Goal: Communication & Community: Answer question/provide support

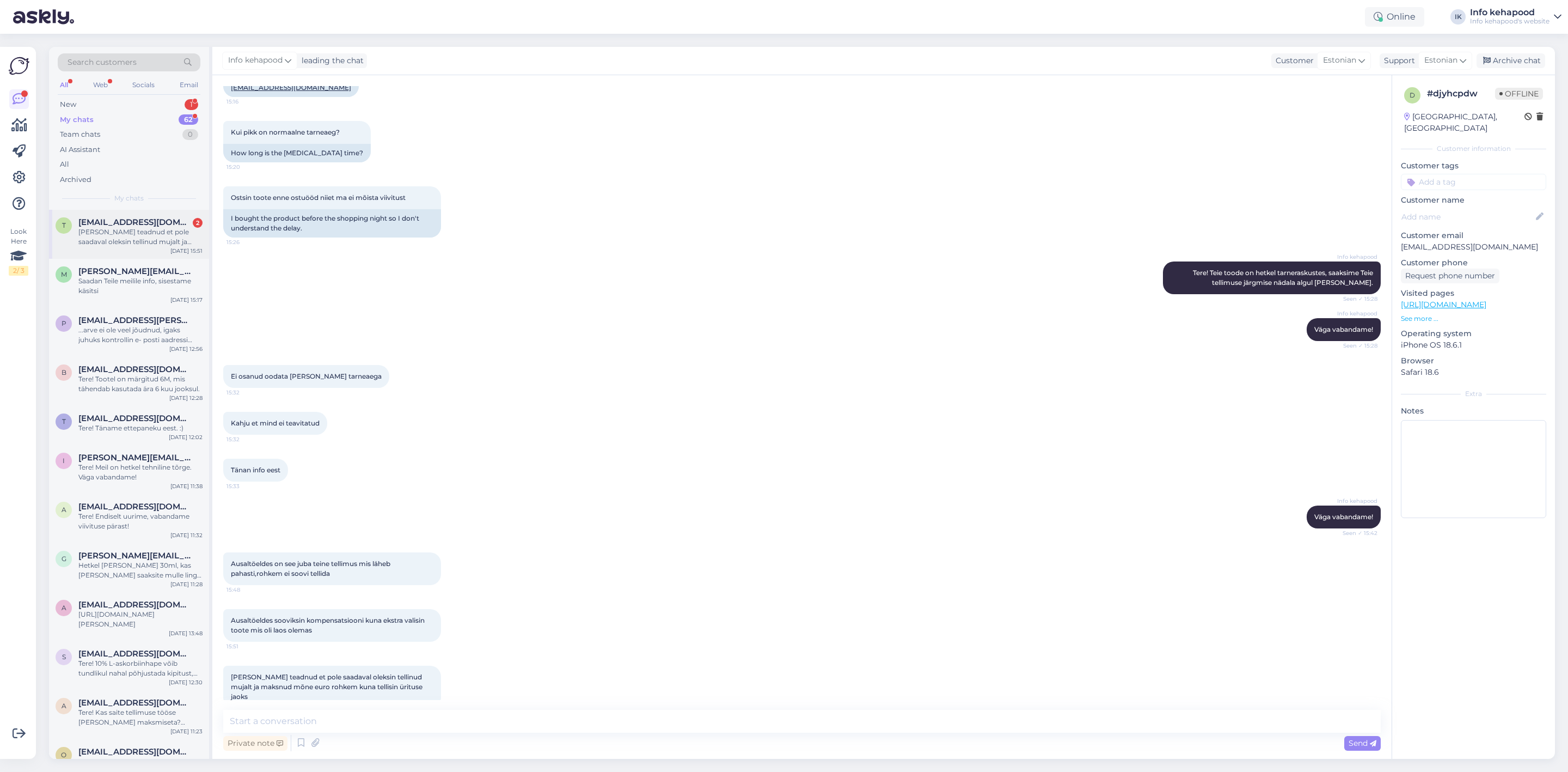
click at [133, 229] on div "[PERSON_NAME] teadnud et pole saadaval oleksin tellinud mujalt ja maksnud mõne …" at bounding box center [140, 236] width 125 height 20
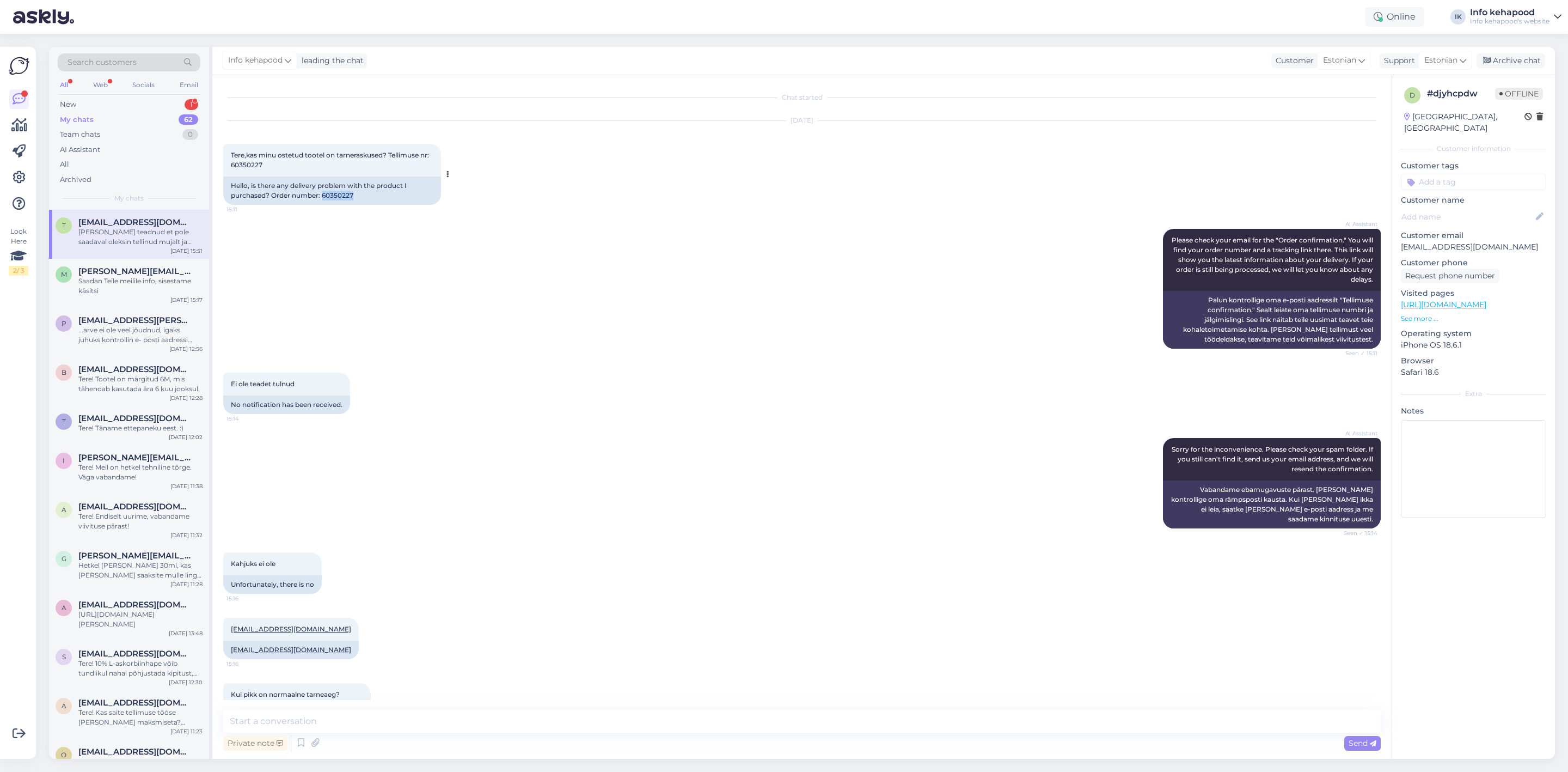
drag, startPoint x: 324, startPoint y: 194, endPoint x: 358, endPoint y: 195, distance: 34.0
click at [358, 195] on div "Hello, is there any delivery problem with the product I purchased? Order number…" at bounding box center [332, 190] width 218 height 29
copy div "60350227"
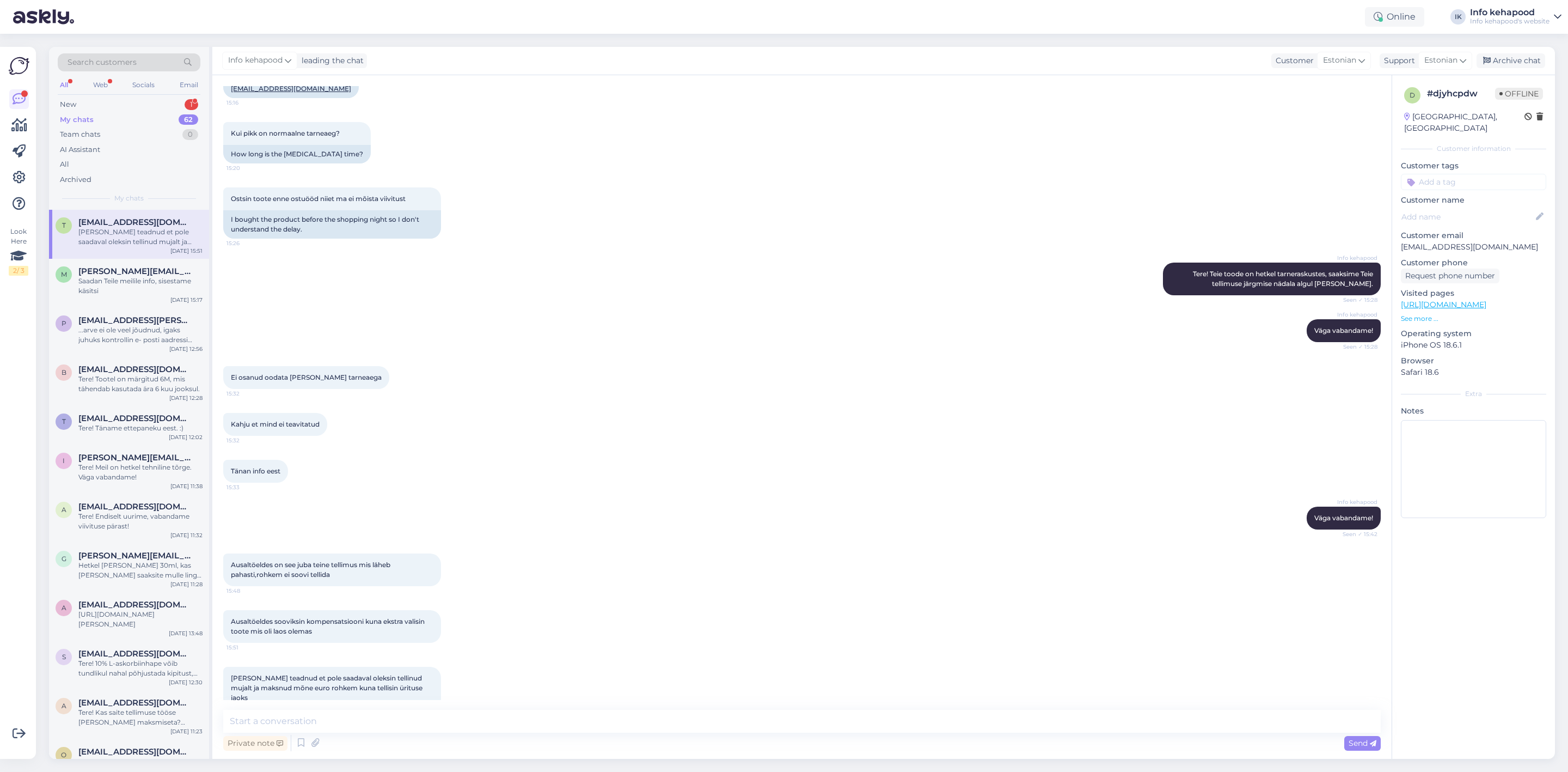
scroll to position [563, 0]
click at [364, 724] on textarea at bounding box center [802, 721] width 1158 height 23
click at [600, 447] on div "Tänan info eest 15:33" at bounding box center [802, 470] width 1158 height 47
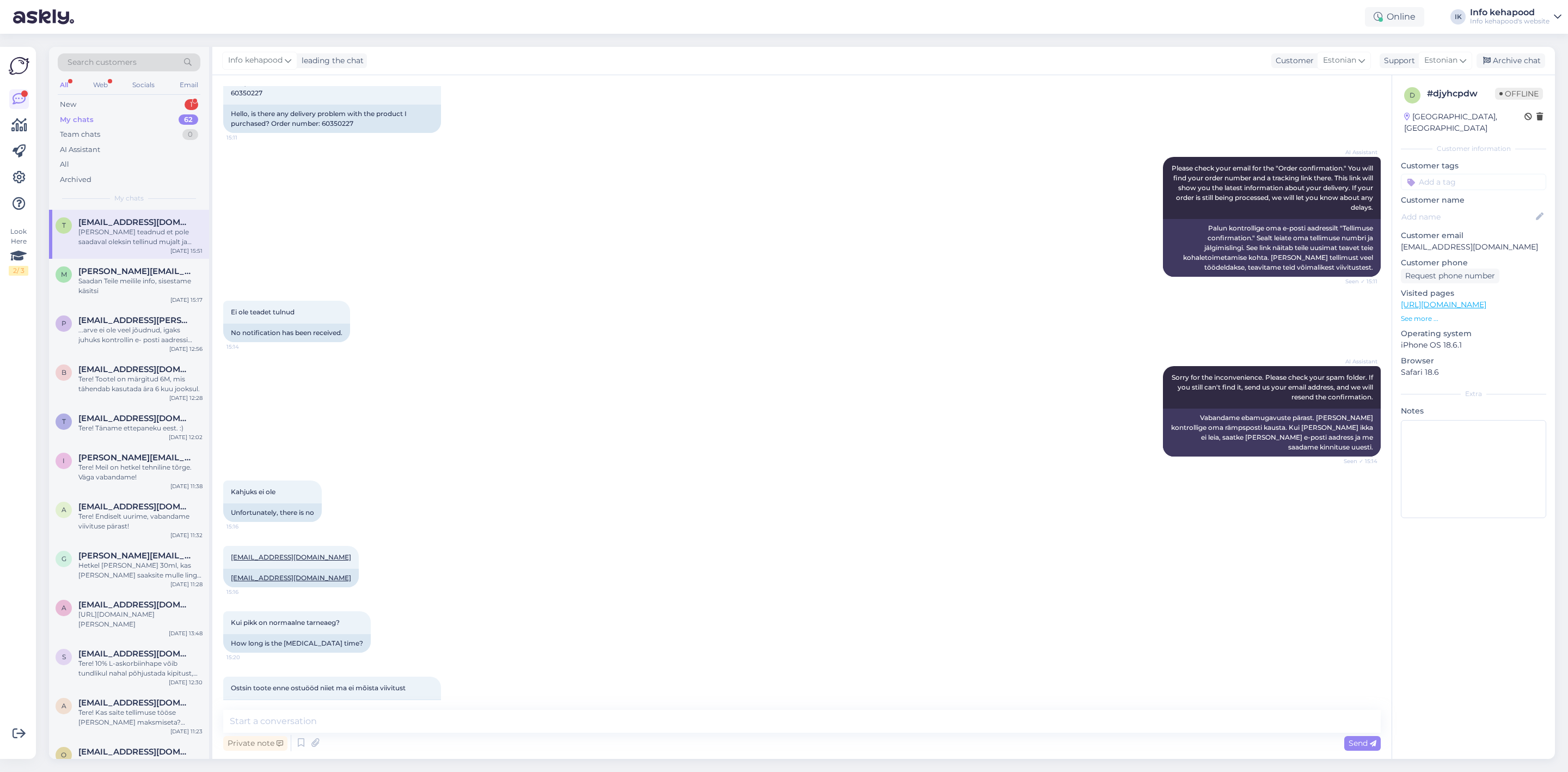
scroll to position [0, 0]
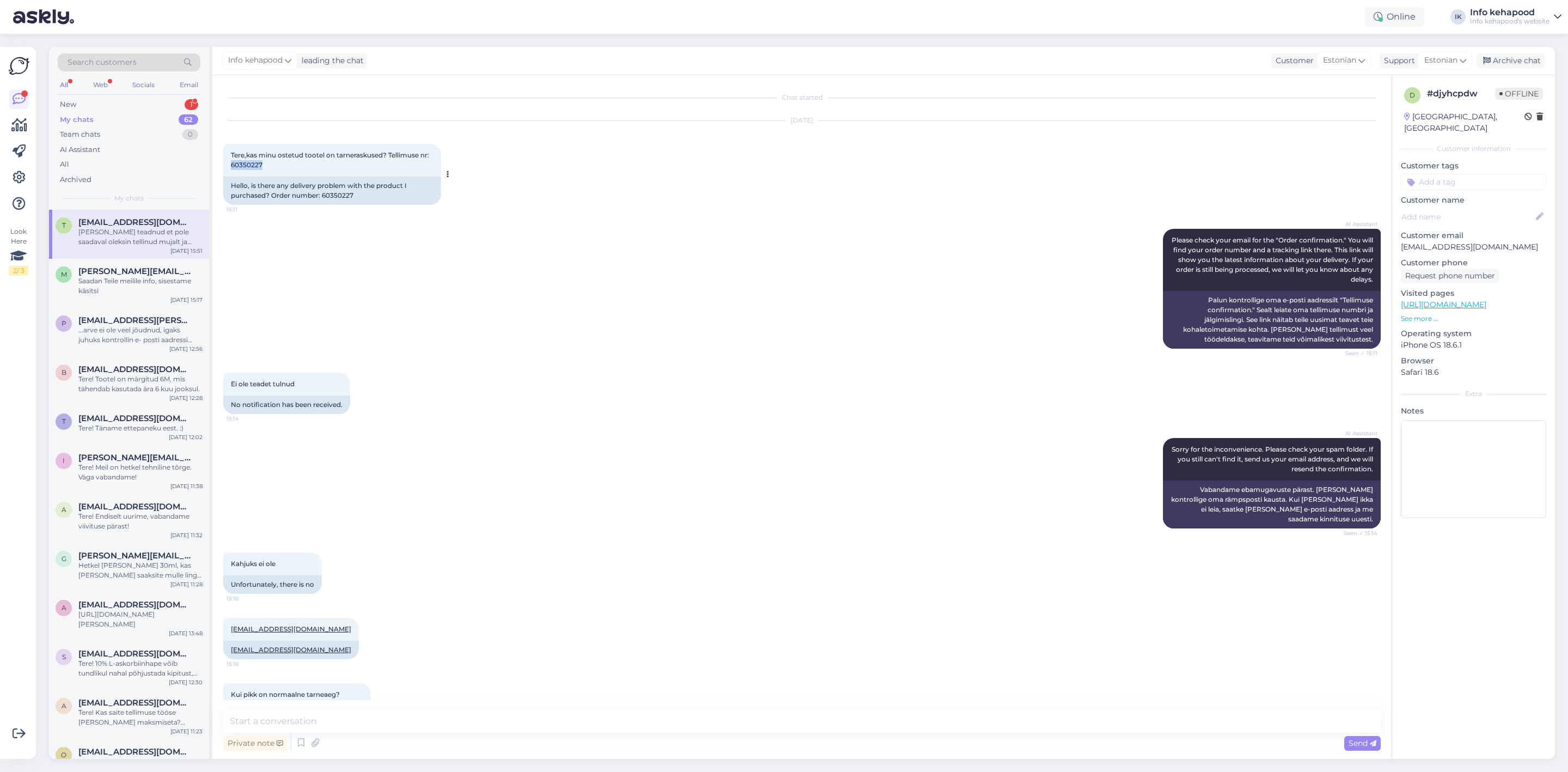
drag, startPoint x: 232, startPoint y: 166, endPoint x: 263, endPoint y: 166, distance: 31.0
click at [263, 166] on div "Tere,kas minu ostetud tootel on tarneraskused? Tellimuse nr: 60350227 15:11" at bounding box center [332, 159] width 218 height 33
copy span "60350227"
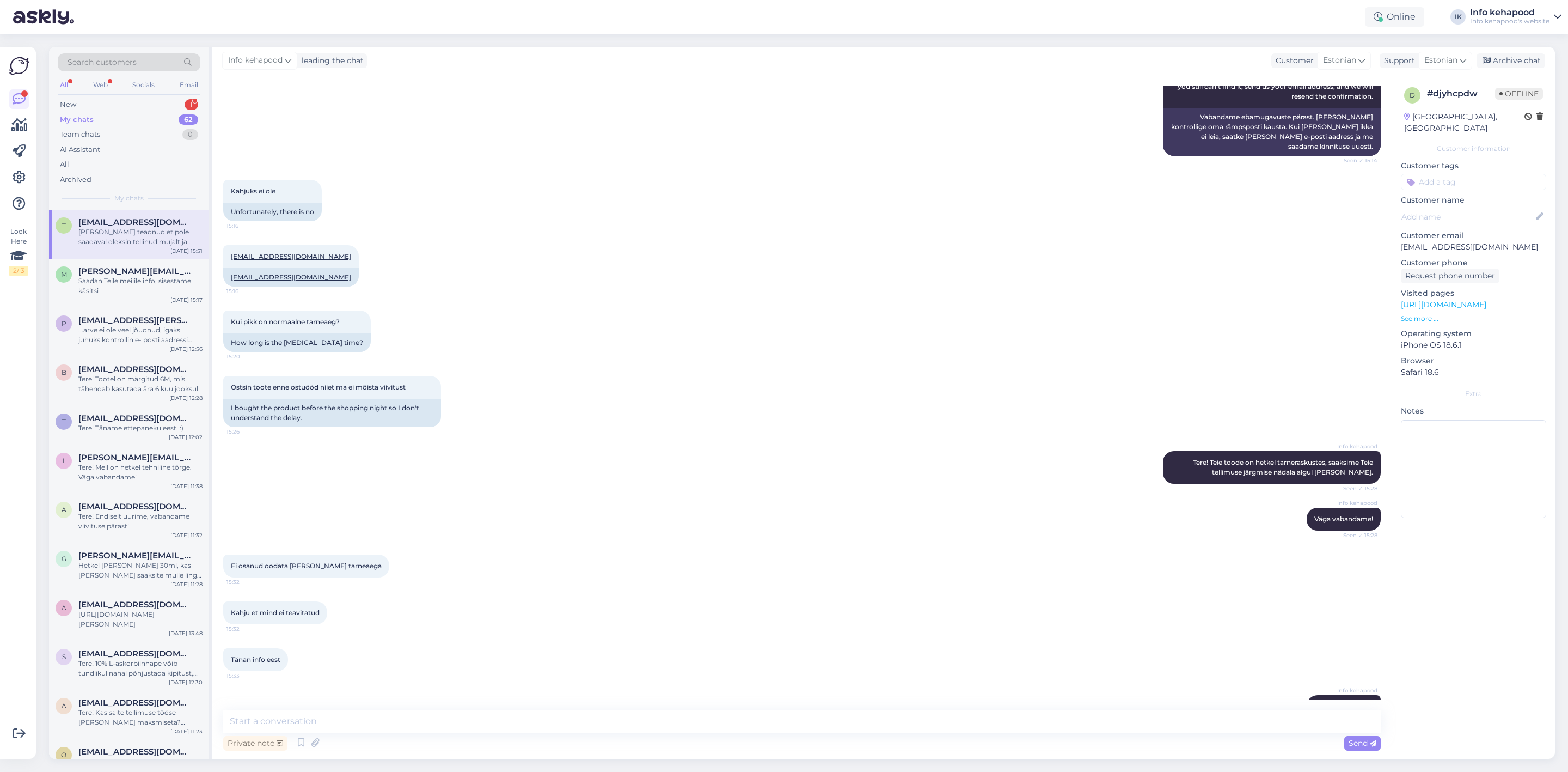
scroll to position [563, 0]
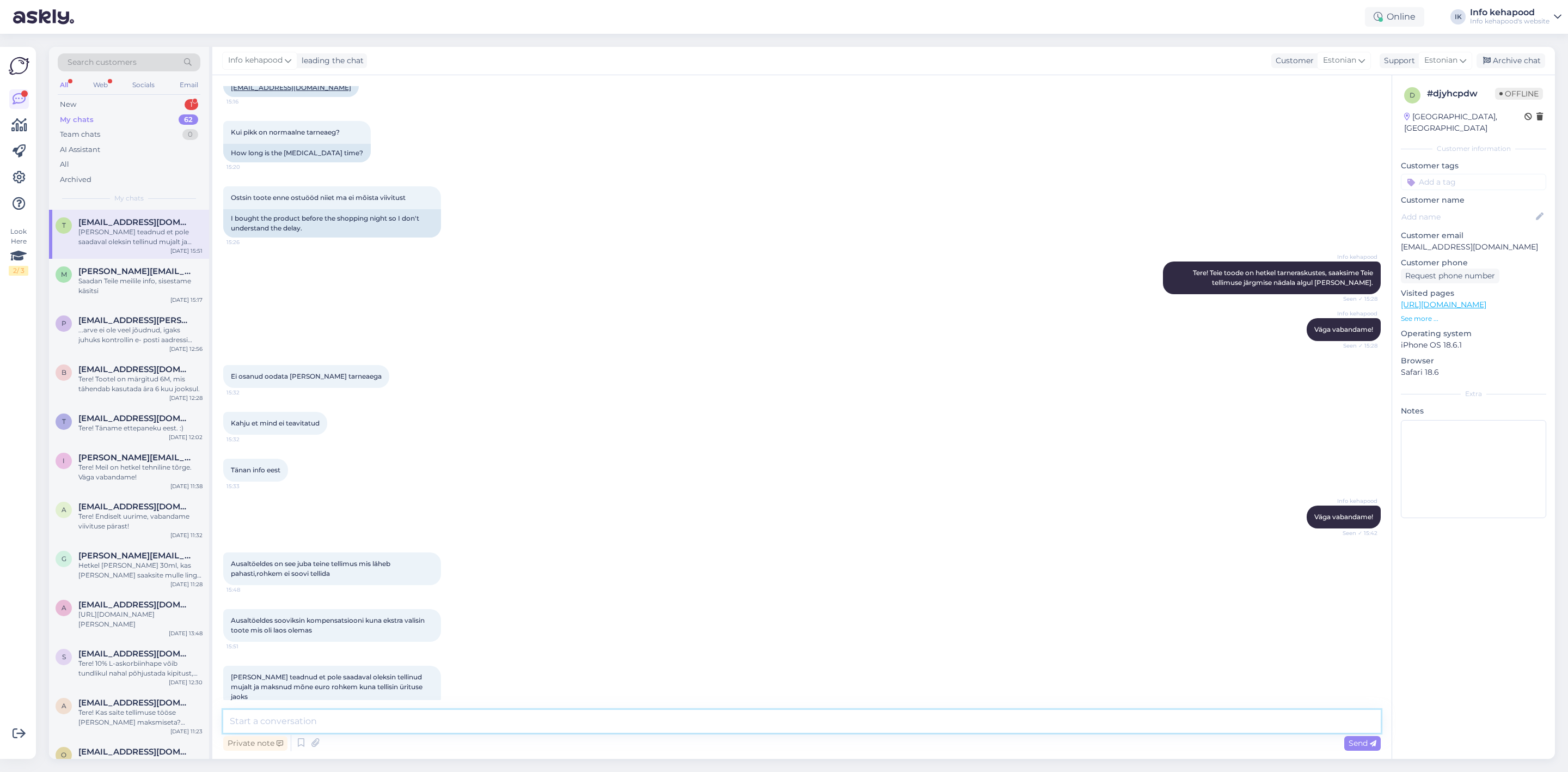
click at [364, 719] on textarea at bounding box center [802, 721] width 1158 height 23
paste textarea "Vabandame väga tekkinud olukorra pärast. Kui soovite, saame Teile tagastada rah…"
type textarea "Vabandame väga tekkinud olukorra pärast. Kui soovite, saame Teile tagastada rah…"
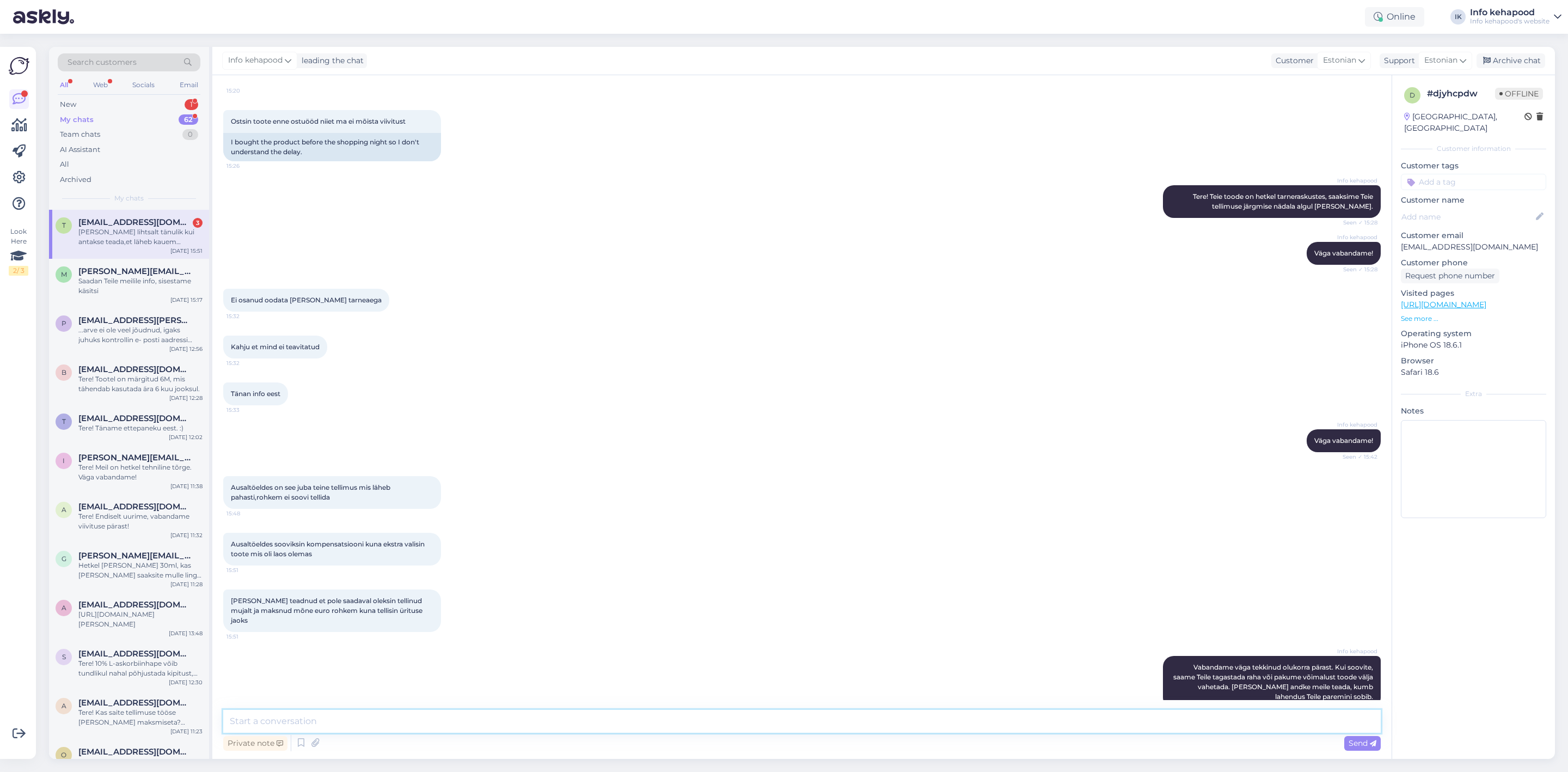
scroll to position [808, 0]
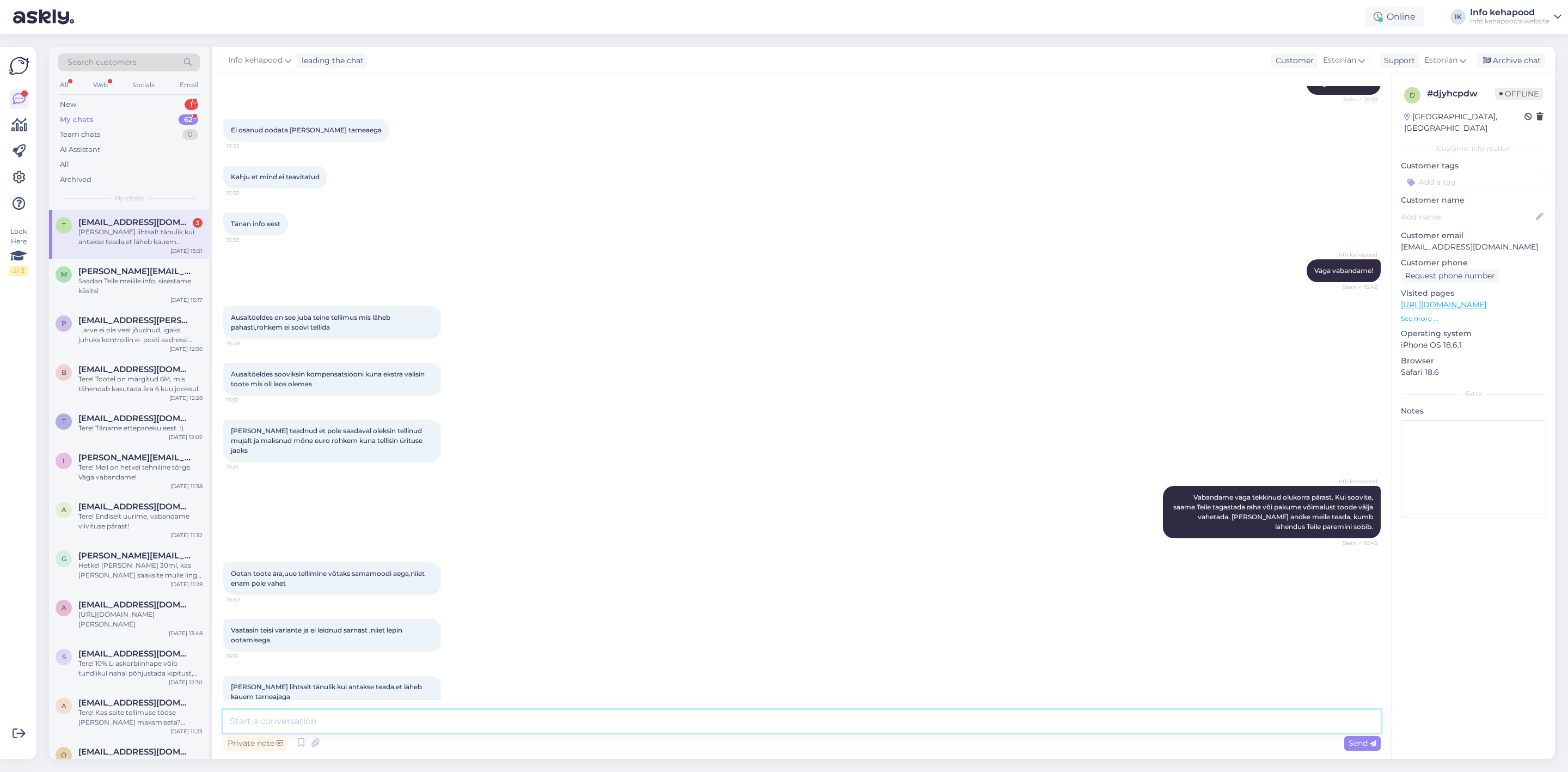
click at [387, 715] on textarea at bounding box center [802, 721] width 1158 height 23
click at [588, 607] on div "Vaatasin teisi variante ja ei leidnud sarnast ,niiet lepin ootamisega 16:51" at bounding box center [802, 635] width 1158 height 56
click at [247, 728] on textarea at bounding box center [802, 721] width 1158 height 23
click at [696, 607] on div "Vaatasin teisi variante ja ei leidnud sarnast ,niiet lepin ootamisega 16:51" at bounding box center [802, 635] width 1158 height 56
click at [534, 726] on textarea at bounding box center [802, 721] width 1158 height 23
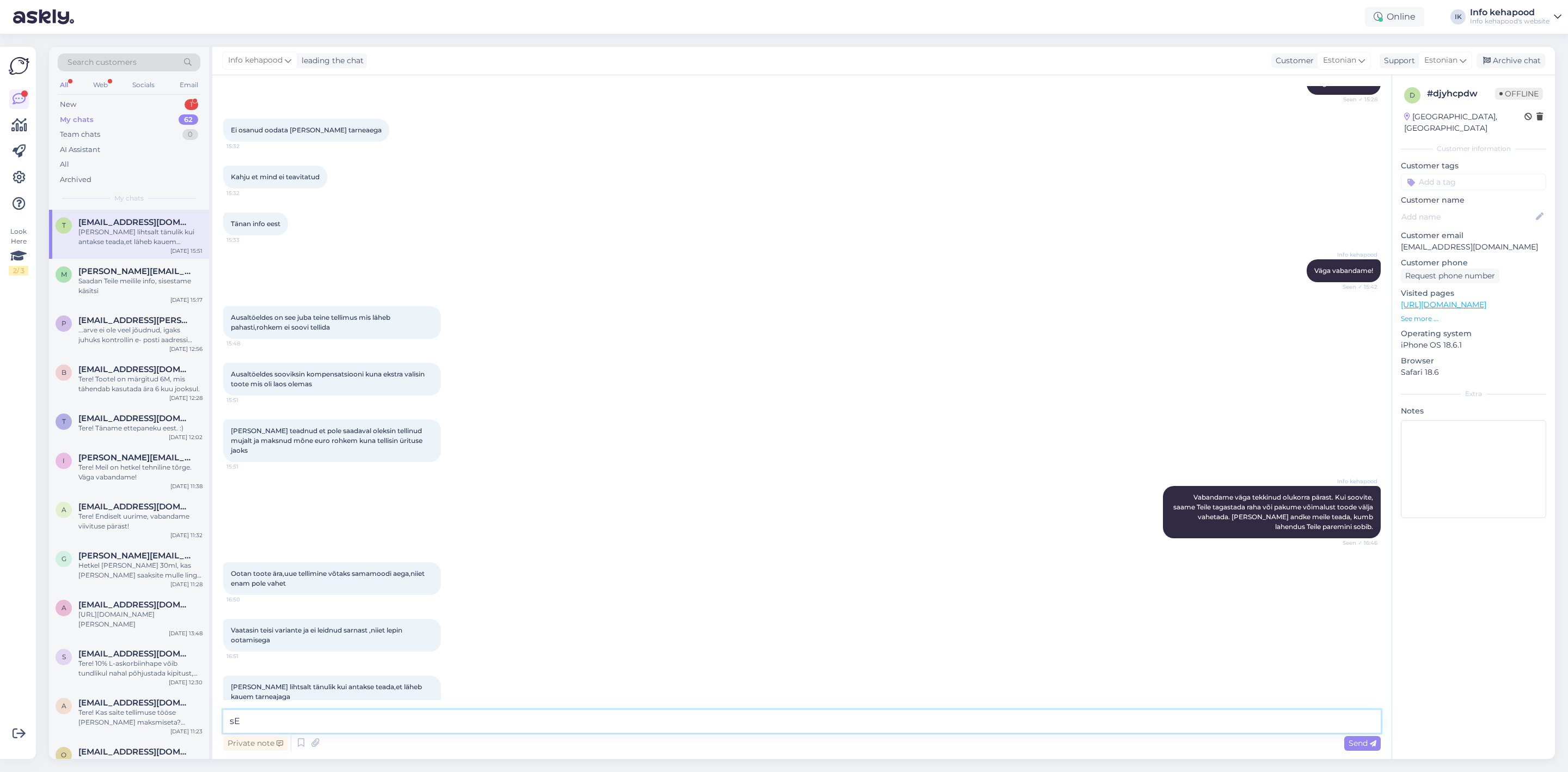
type textarea "s"
click at [256, 717] on textarea "Selge, vabandame veel kord!" at bounding box center [802, 721] width 1158 height 23
drag, startPoint x: 405, startPoint y: 728, endPoint x: 215, endPoint y: 699, distance: 192.2
click at [215, 699] on div "Chat started [DATE] Tere,kas minu ostetud tootel on tarneraskused? Tellimuse nr…" at bounding box center [802, 417] width 1179 height 684
paste textarea "Aitäh, et andsite teada. Paneme teie tellimuse kindlasti [PERSON_NAME] niipea, …"
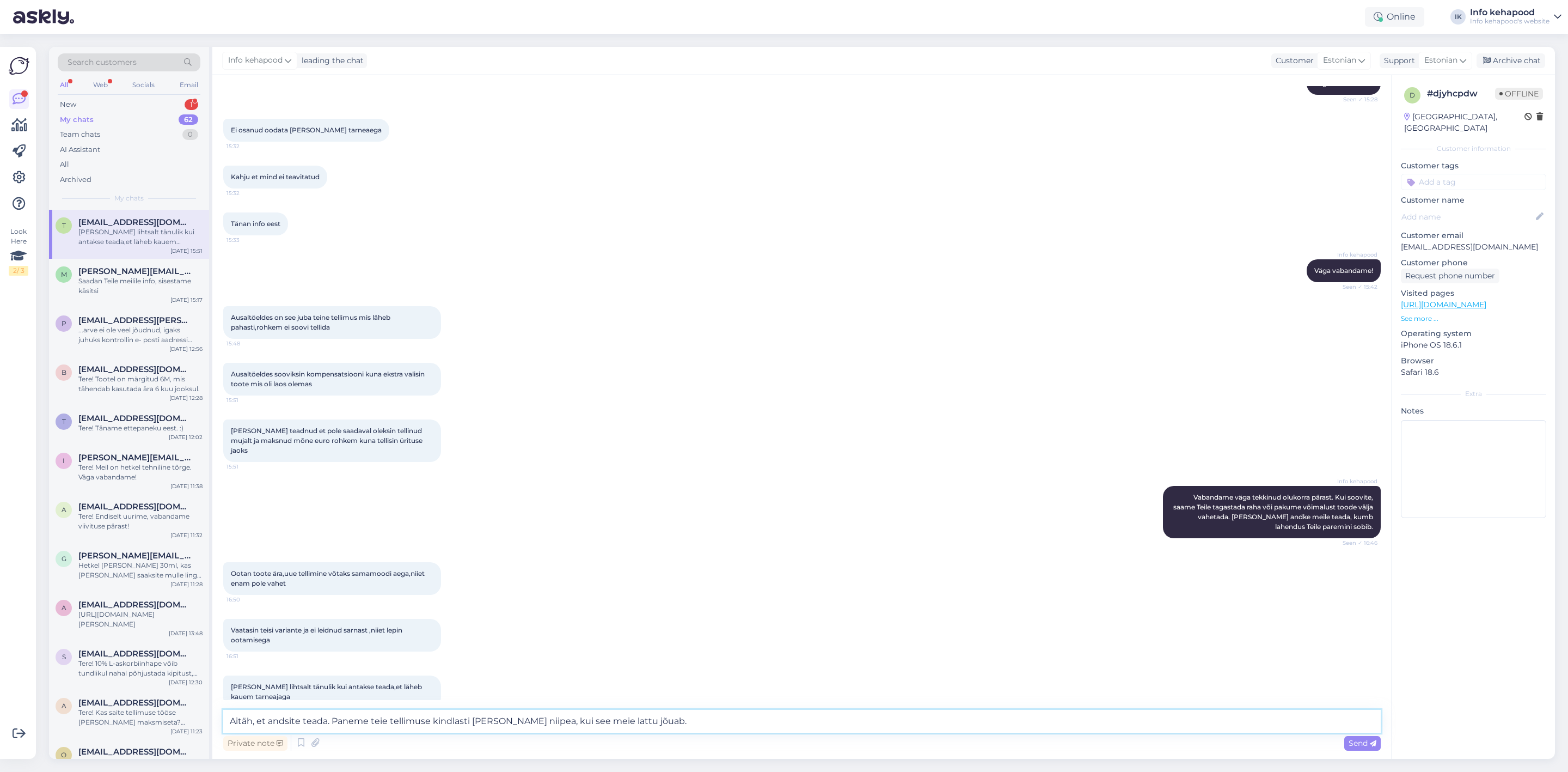
click at [657, 715] on textarea "Aitäh, et andsite teada. Paneme teie tellimuse kindlasti [PERSON_NAME] niipea, …" at bounding box center [802, 721] width 1158 height 23
type textarea "Aitäh, et andsite teada. Paneme teie tellimuse kindlasti [PERSON_NAME] niipea, …"
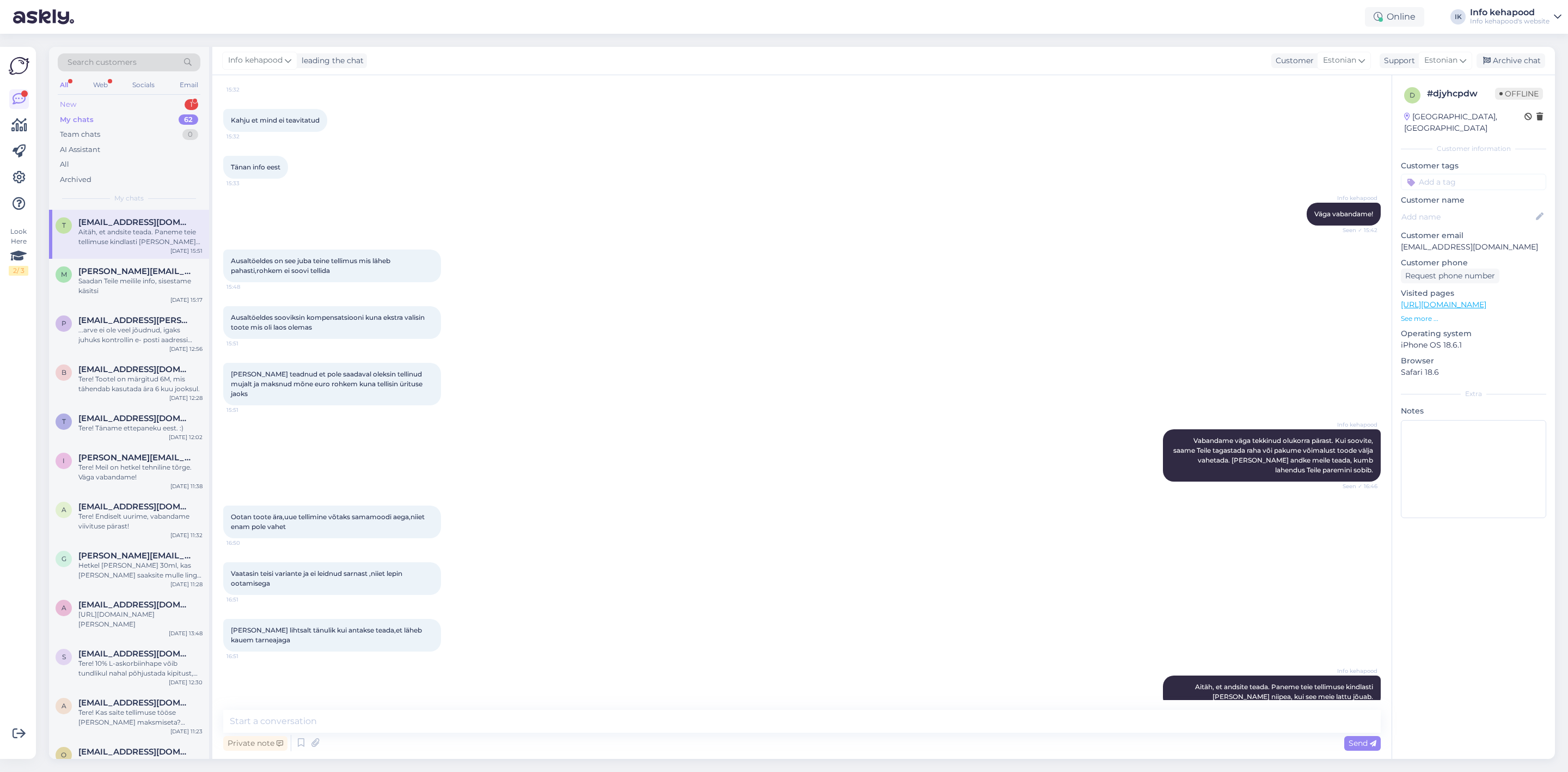
click at [178, 102] on div "New 1" at bounding box center [129, 104] width 143 height 15
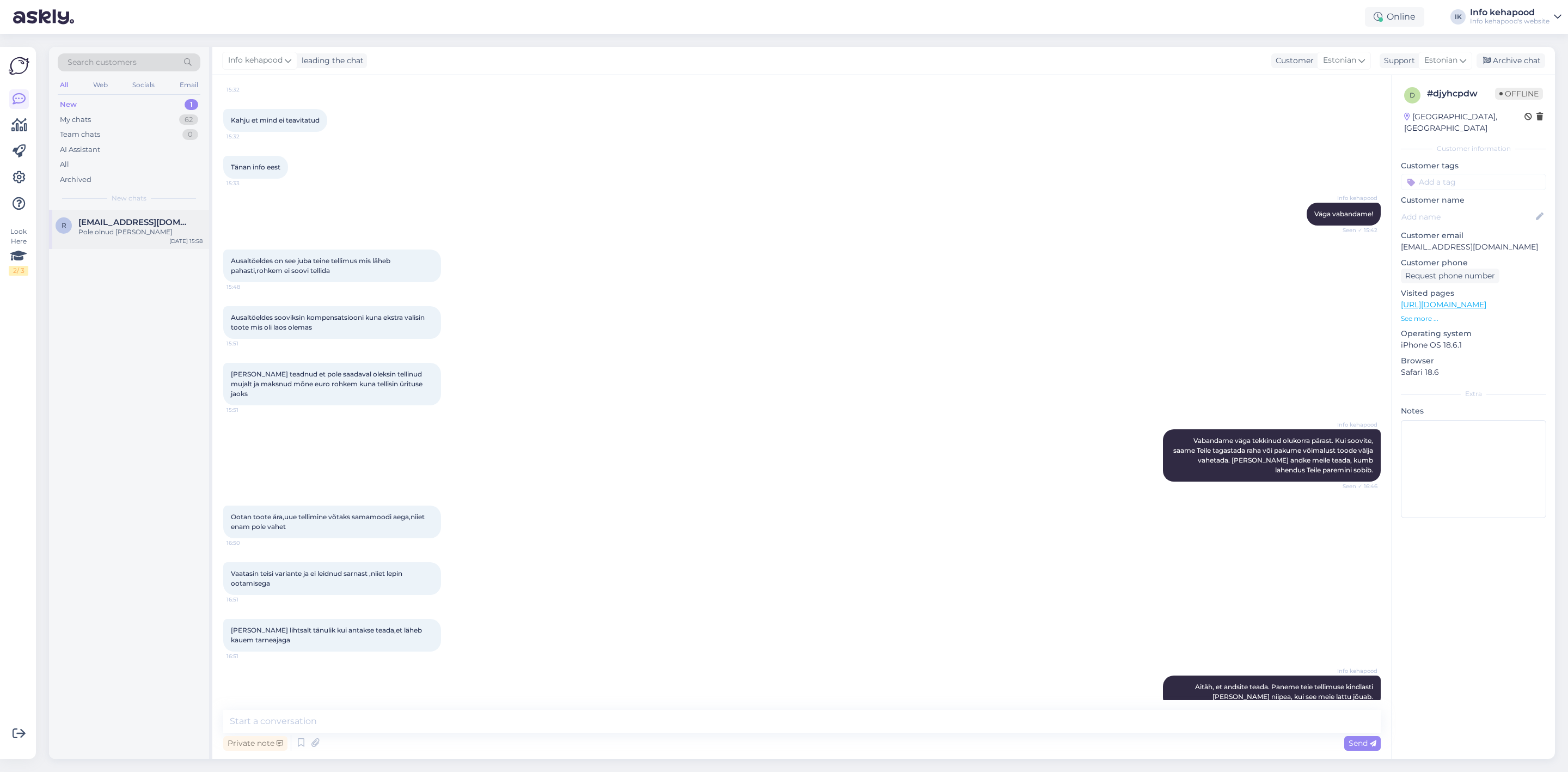
click at [145, 217] on span "[EMAIL_ADDRESS][DOMAIN_NAME]" at bounding box center [135, 222] width 113 height 10
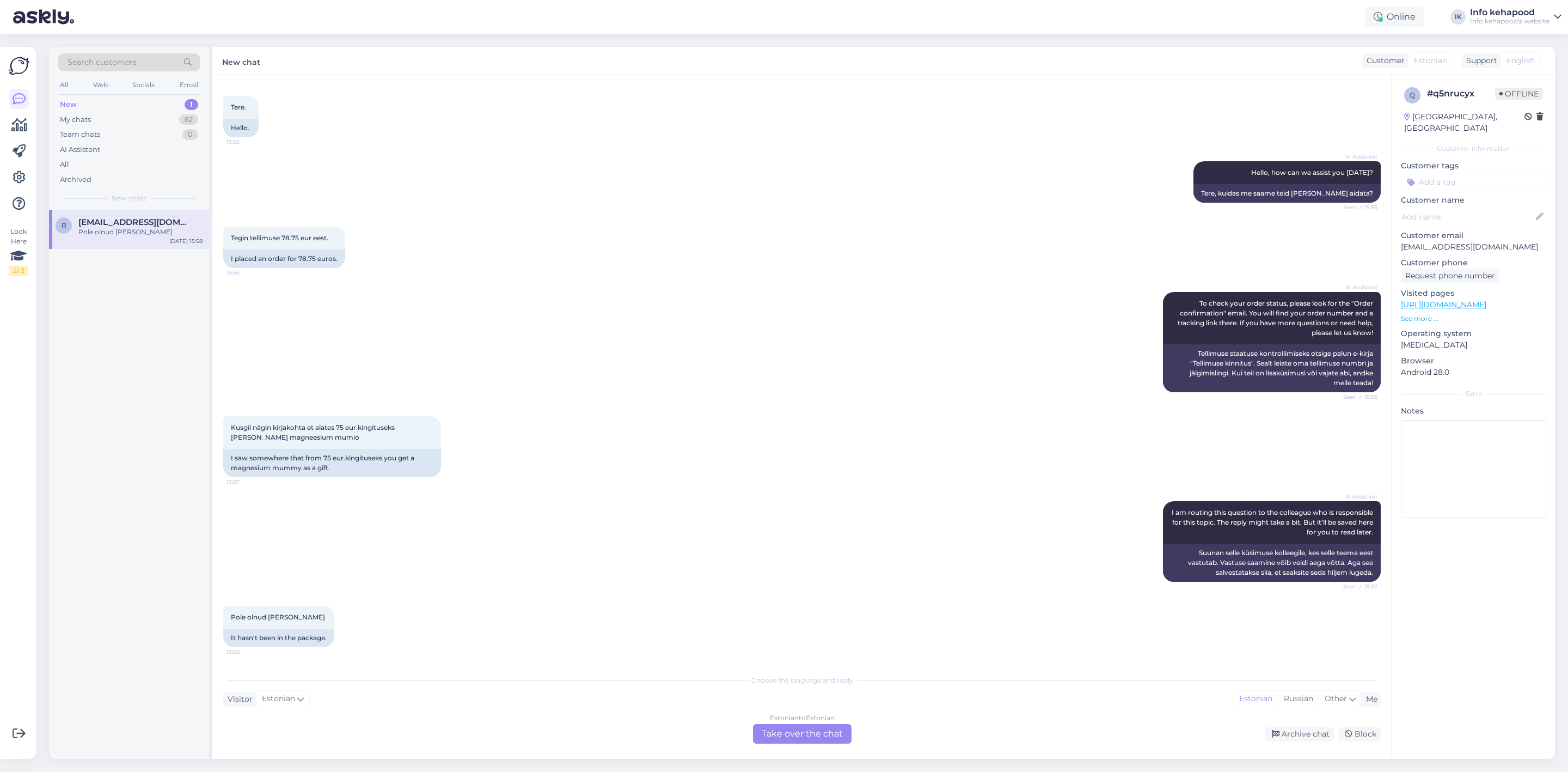
scroll to position [48, 0]
click at [784, 738] on div "Estonian to Estonian Take over the chat" at bounding box center [803, 733] width 98 height 20
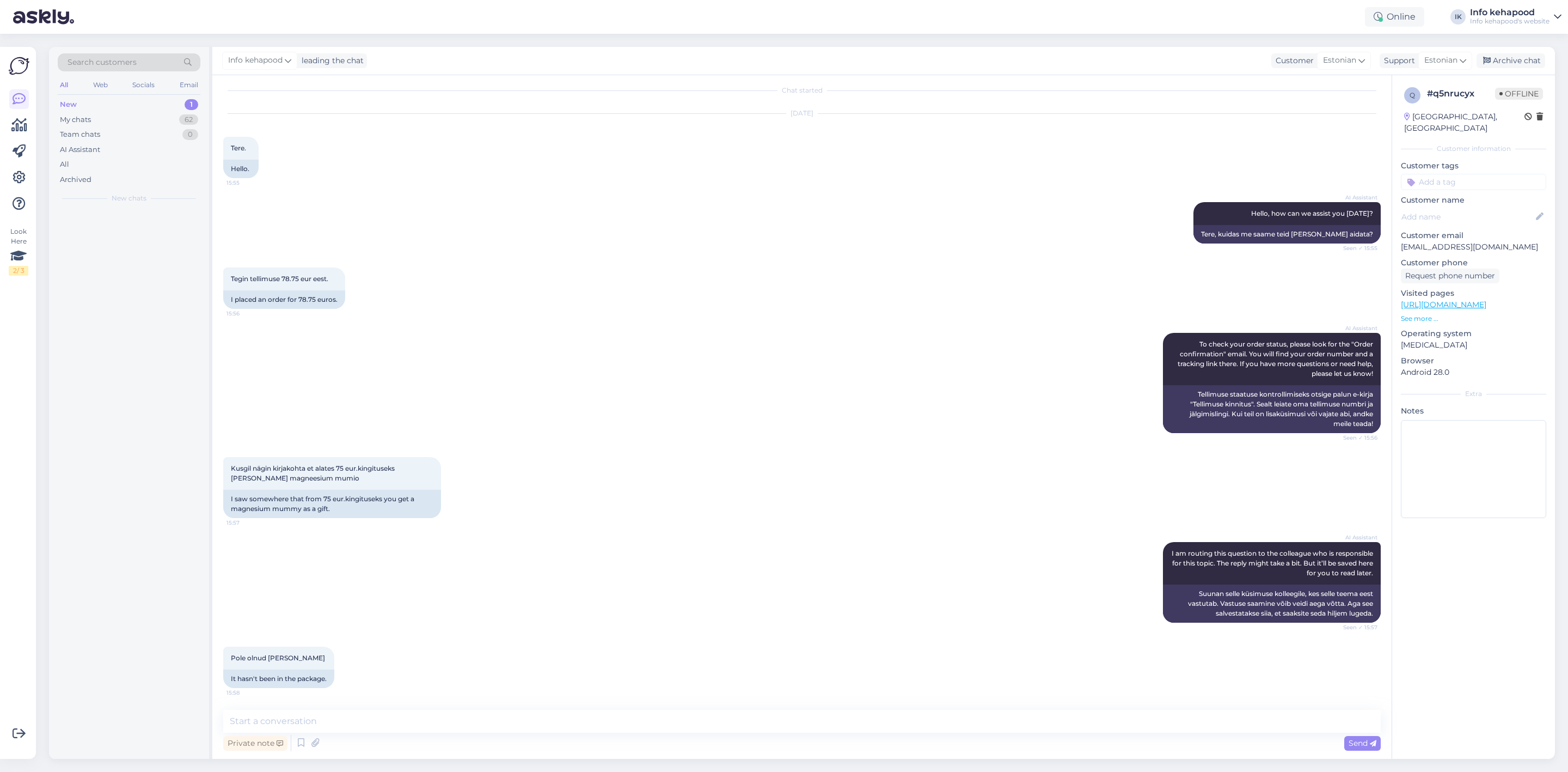
scroll to position [6, 0]
click at [671, 720] on textarea at bounding box center [802, 721] width 1158 height 23
type textarea "Tere! Palun saatke meile tellimuse number."
